Goal: Information Seeking & Learning: Learn about a topic

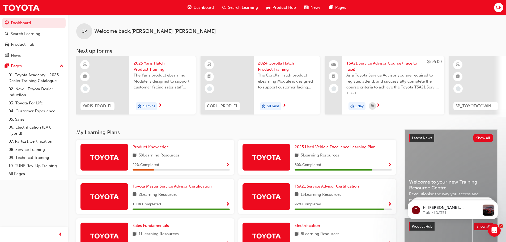
click at [279, 106] on span "30 mins" at bounding box center [273, 106] width 13 height 6
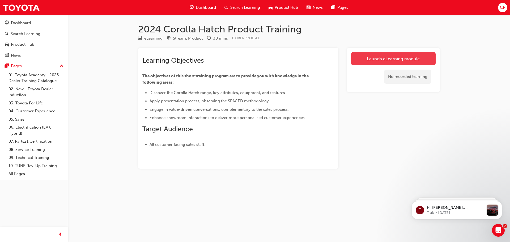
click at [378, 57] on link "Launch eLearning module" at bounding box center [393, 58] width 84 height 13
